Goal: Check status: Check status

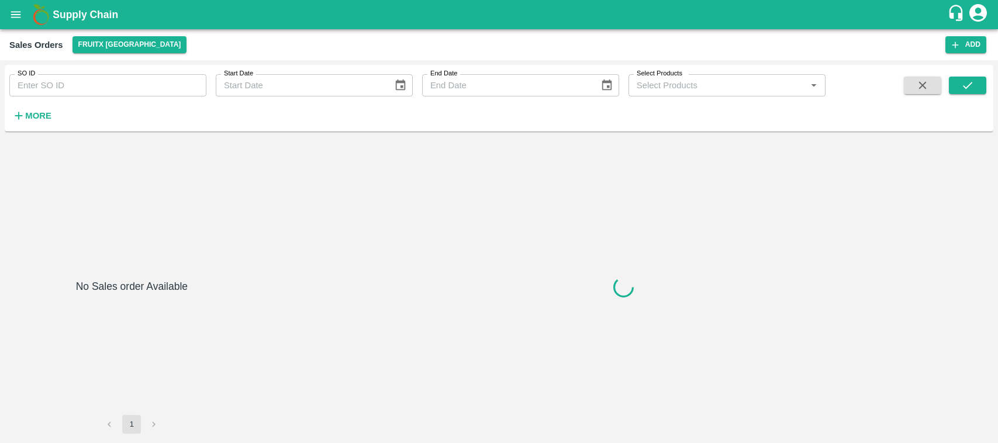
type input "590799"
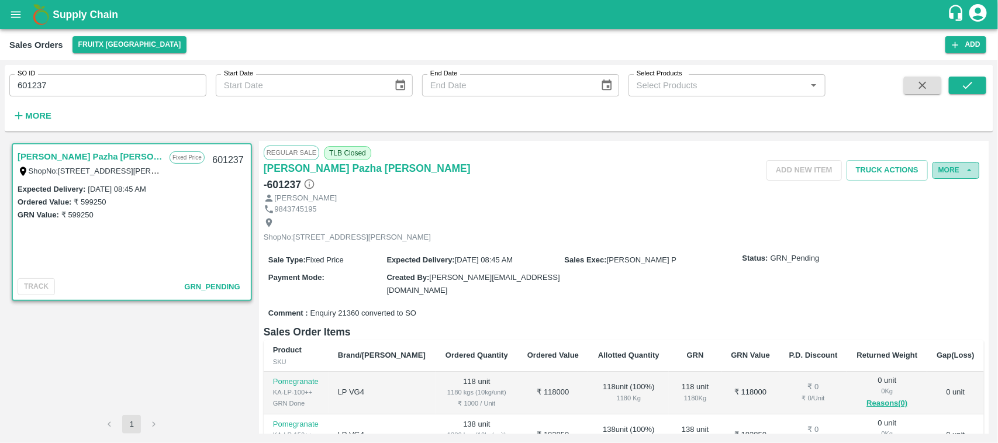
click at [950, 165] on button "More" at bounding box center [955, 170] width 47 height 17
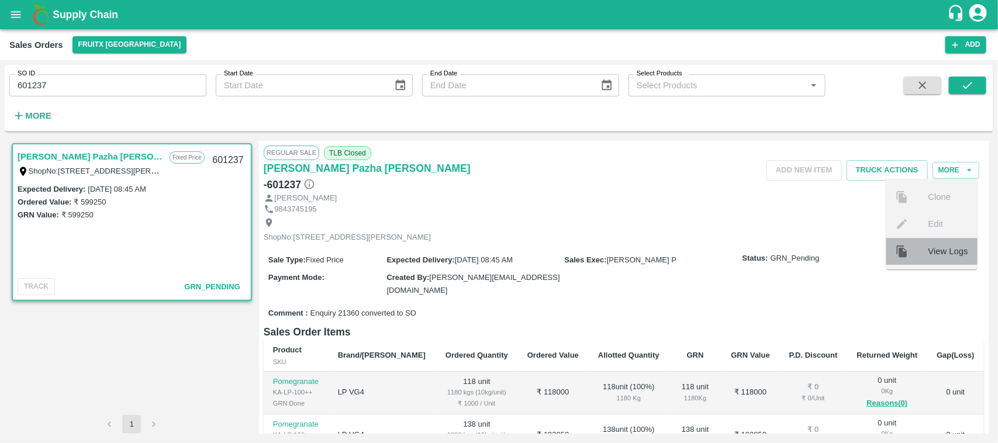
click at [933, 255] on span "View Logs" at bounding box center [948, 251] width 40 height 13
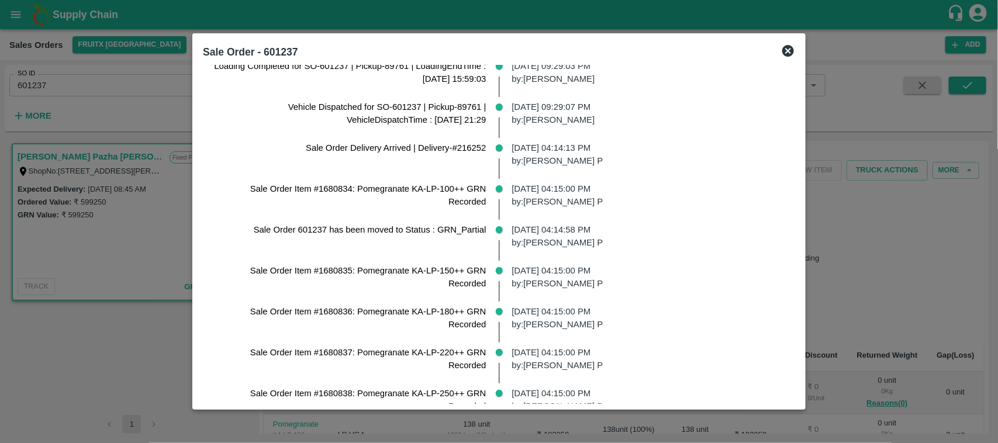
scroll to position [1324, 0]
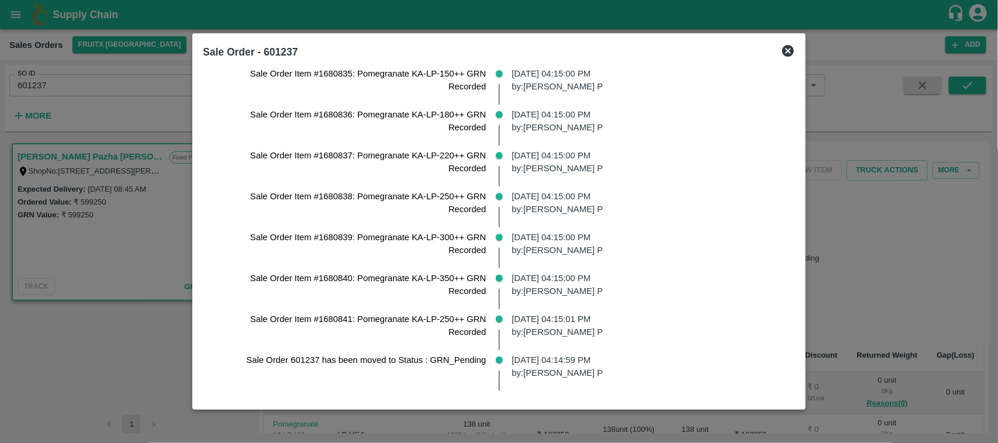
click at [793, 50] on icon at bounding box center [788, 51] width 14 height 14
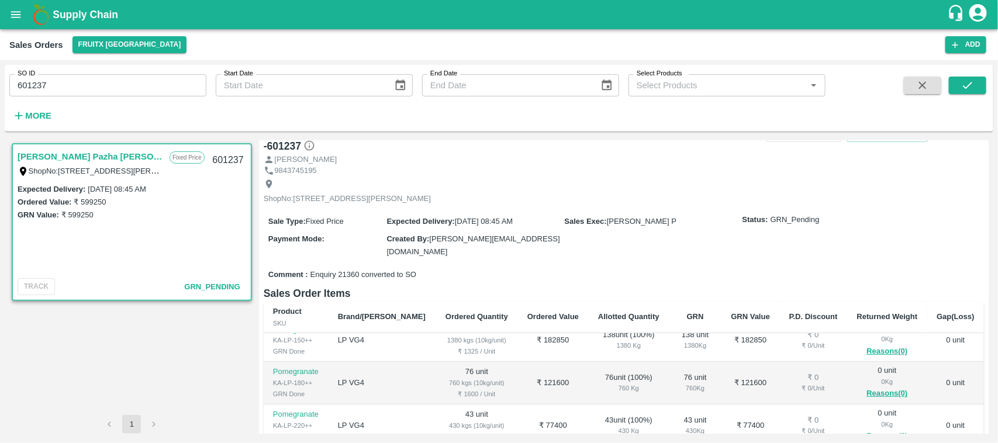
scroll to position [57, 0]
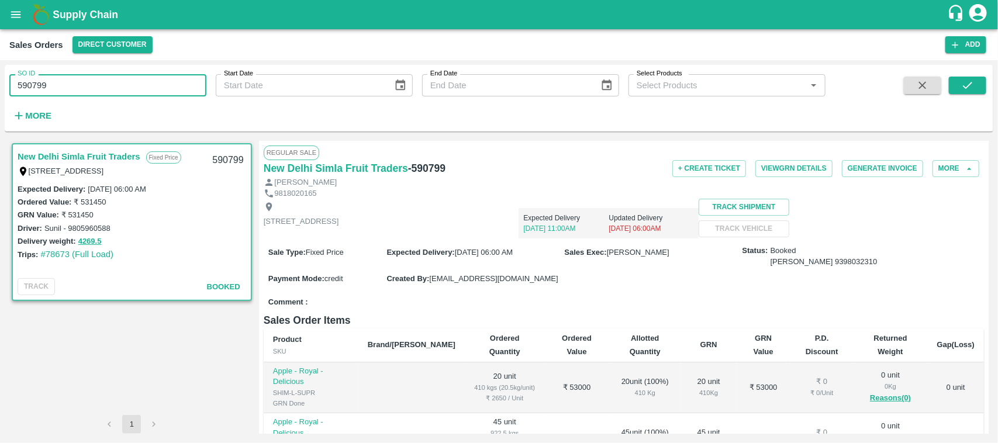
drag, startPoint x: 88, startPoint y: 85, endPoint x: 0, endPoint y: 194, distance: 140.0
click at [0, 194] on div "SO ID 590799 SO ID Start Date Start Date End Date End Date Select Products Sele…" at bounding box center [499, 251] width 998 height 383
type input "590799"
click at [961, 89] on icon "submit" at bounding box center [967, 85] width 13 height 13
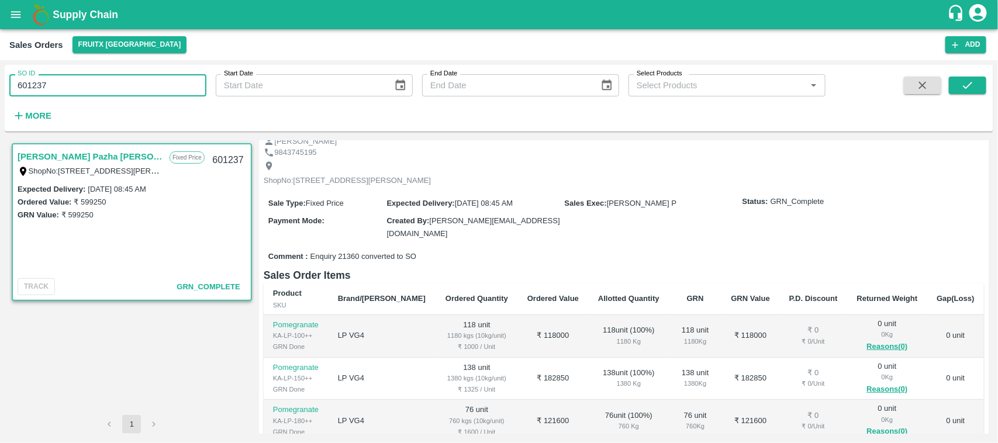
drag, startPoint x: 60, startPoint y: 89, endPoint x: 0, endPoint y: 105, distance: 62.2
click at [0, 105] on div "SO ID 601237 SO ID Start Date Start Date End Date End Date Select Products Sele…" at bounding box center [499, 251] width 998 height 383
type input "601237"
paste input "text"
click at [984, 85] on button "submit" at bounding box center [967, 86] width 37 height 18
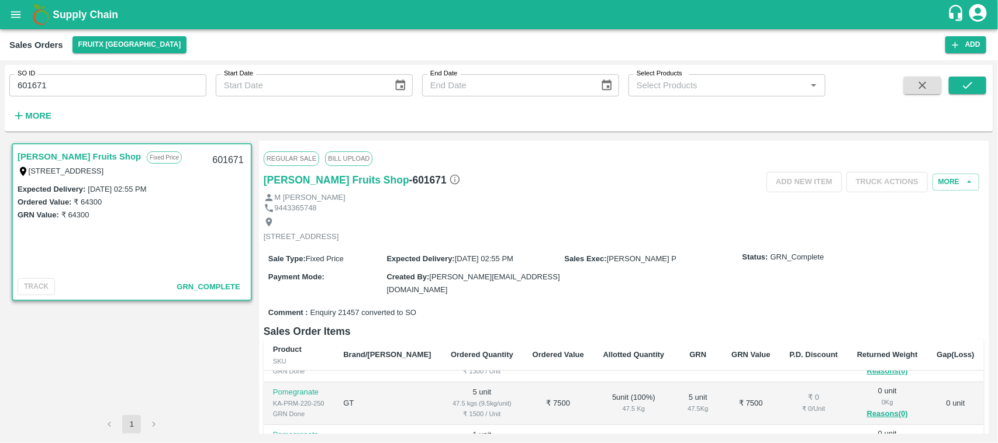
scroll to position [262, 0]
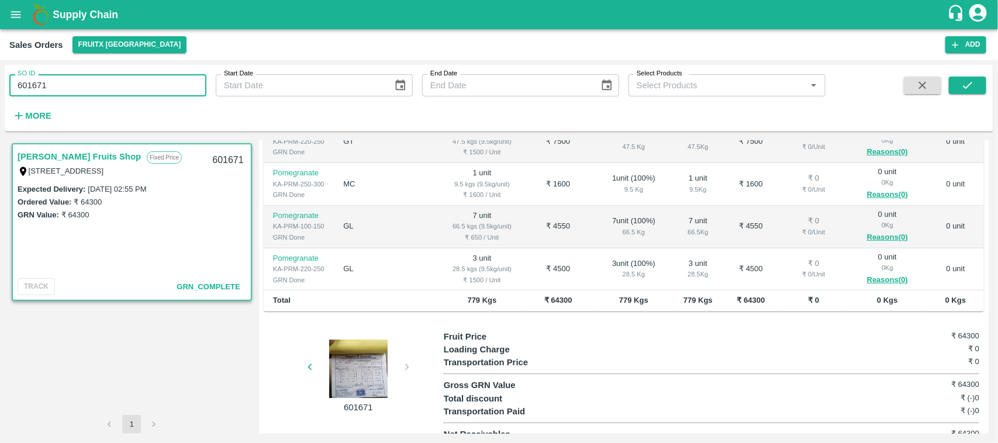
drag, startPoint x: 98, startPoint y: 94, endPoint x: 0, endPoint y: 111, distance: 99.1
click at [0, 111] on div "SO ID 601671 SO ID Start Date Start Date End Date End Date Select Products Sele…" at bounding box center [499, 251] width 998 height 383
type input "601671"
paste input "text"
click at [971, 86] on icon "submit" at bounding box center [967, 85] width 13 height 13
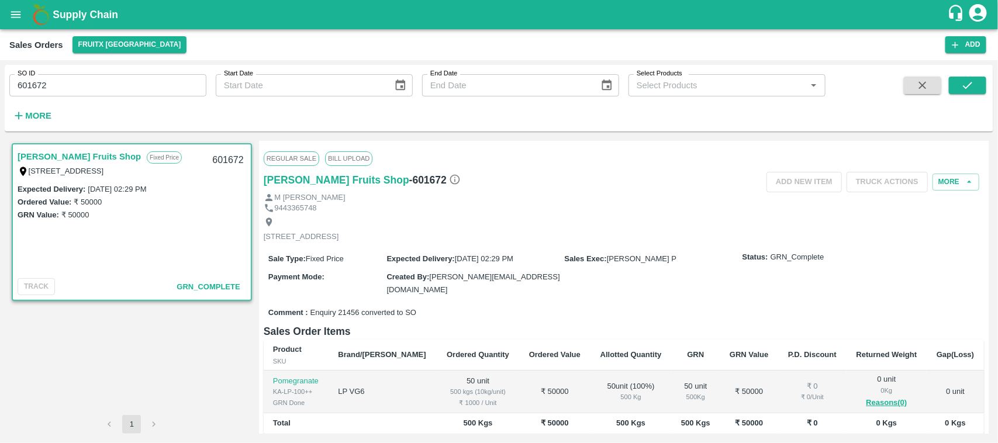
scroll to position [123, 0]
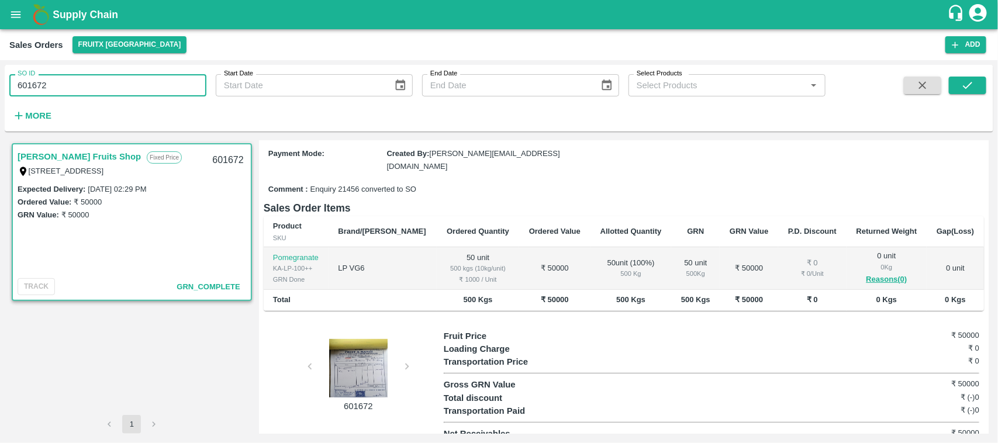
drag, startPoint x: 59, startPoint y: 95, endPoint x: 0, endPoint y: 101, distance: 59.4
click at [0, 101] on div "SO ID 601672 SO ID Start Date Start Date End Date End Date Select Products Sele…" at bounding box center [499, 251] width 998 height 383
type input "601672"
paste input "text"
type input "602123"
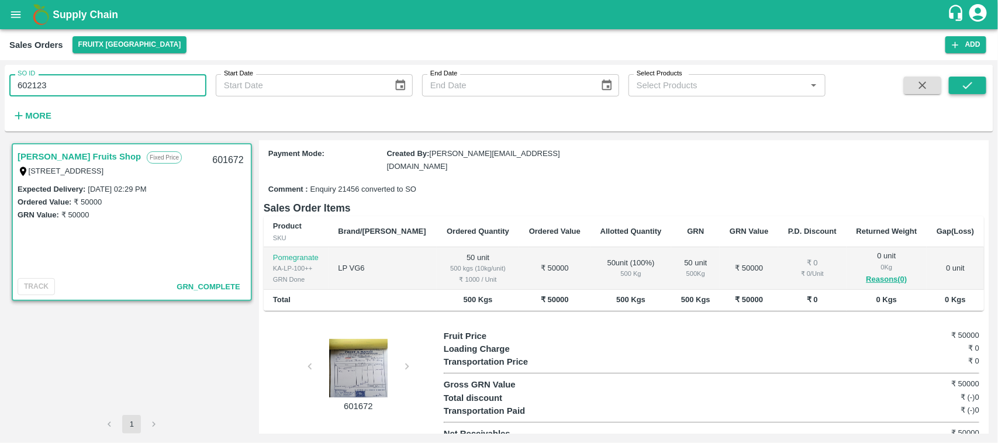
click at [969, 84] on icon "submit" at bounding box center [967, 85] width 13 height 13
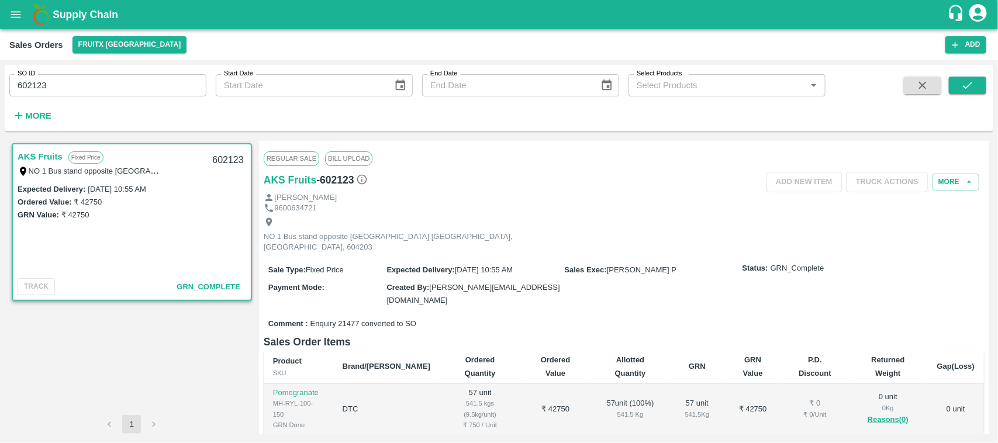
scroll to position [123, 0]
